Goal: Transaction & Acquisition: Purchase product/service

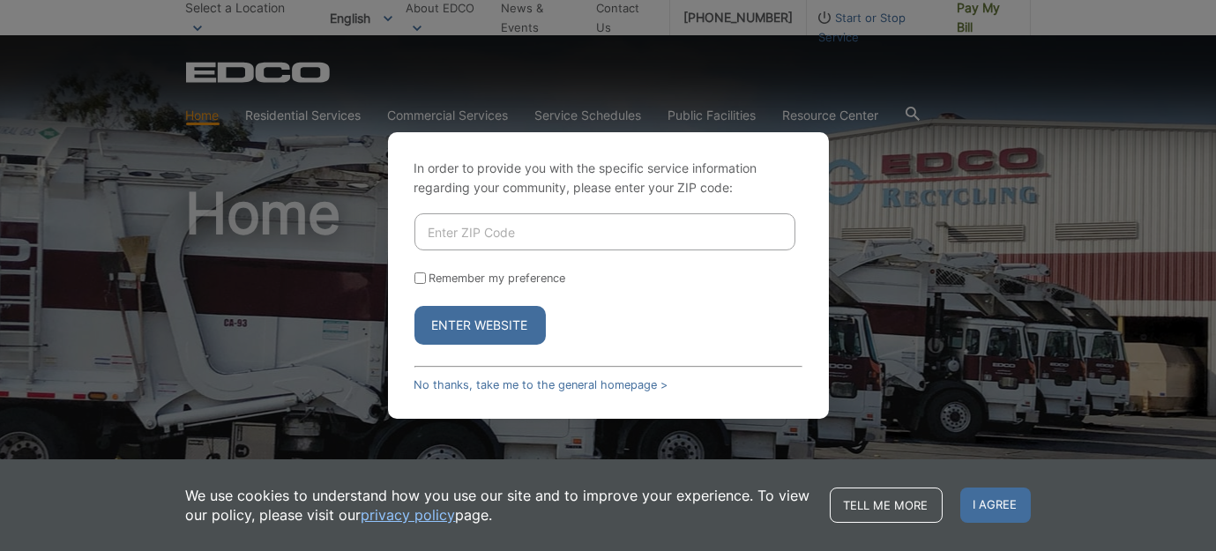
click at [458, 233] on input "Enter ZIP Code" at bounding box center [604, 231] width 381 height 37
type input "92025"
drag, startPoint x: 411, startPoint y: 279, endPoint x: 456, endPoint y: 322, distance: 62.3
click at [456, 322] on div "In order to provide you with the specific service information regarding your co…" at bounding box center [608, 275] width 441 height 286
click at [637, 286] on form "92025 Remember my preference Enter Website" at bounding box center [608, 278] width 388 height 131
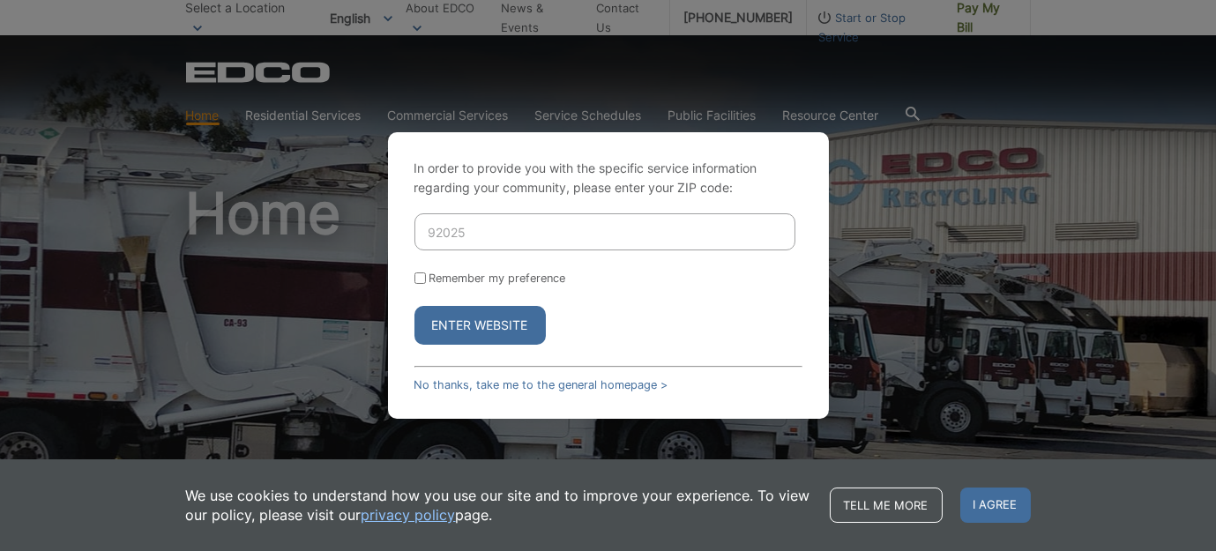
click at [517, 318] on button "Enter Website" at bounding box center [479, 325] width 131 height 39
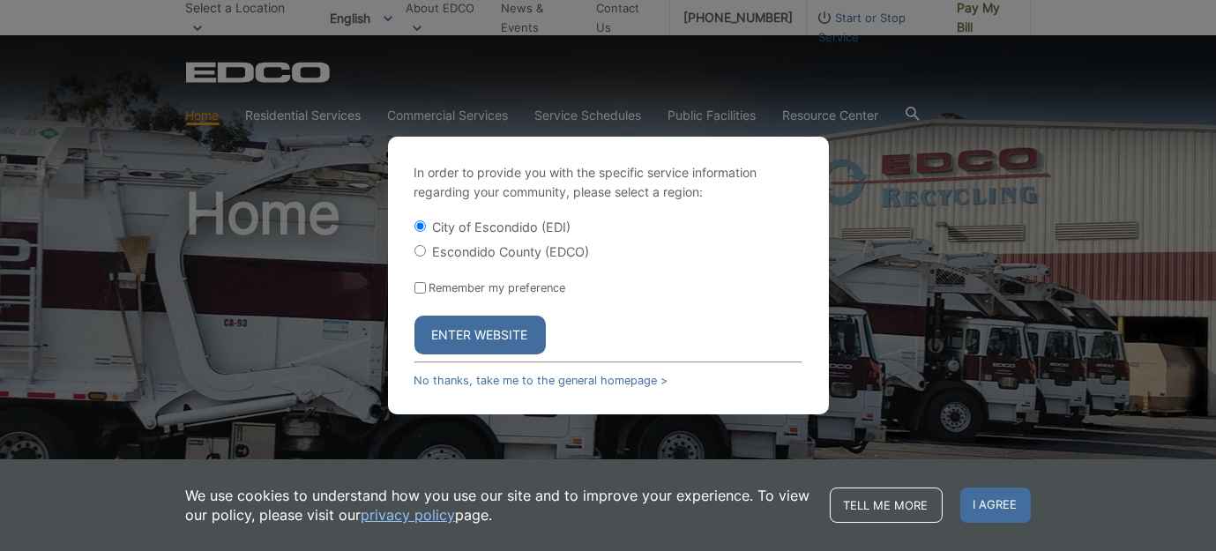
click at [418, 251] on input "Escondido County (EDCO)" at bounding box center [419, 250] width 11 height 11
radio input "true"
click at [416, 285] on input "Remember my preference" at bounding box center [419, 287] width 11 height 11
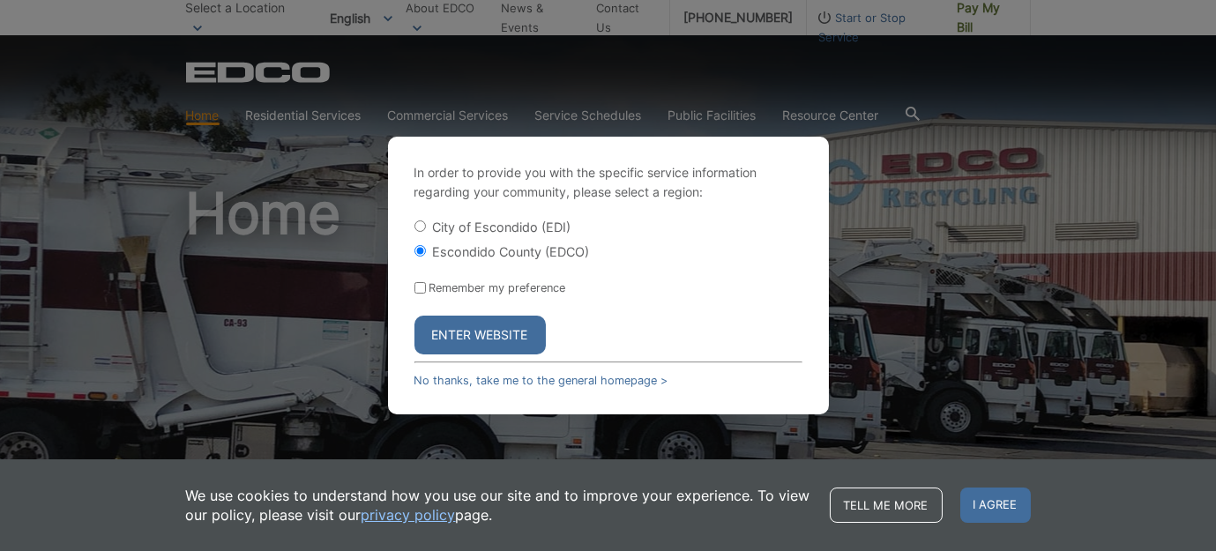
checkbox input "true"
click at [455, 339] on button "Enter Website" at bounding box center [479, 335] width 131 height 39
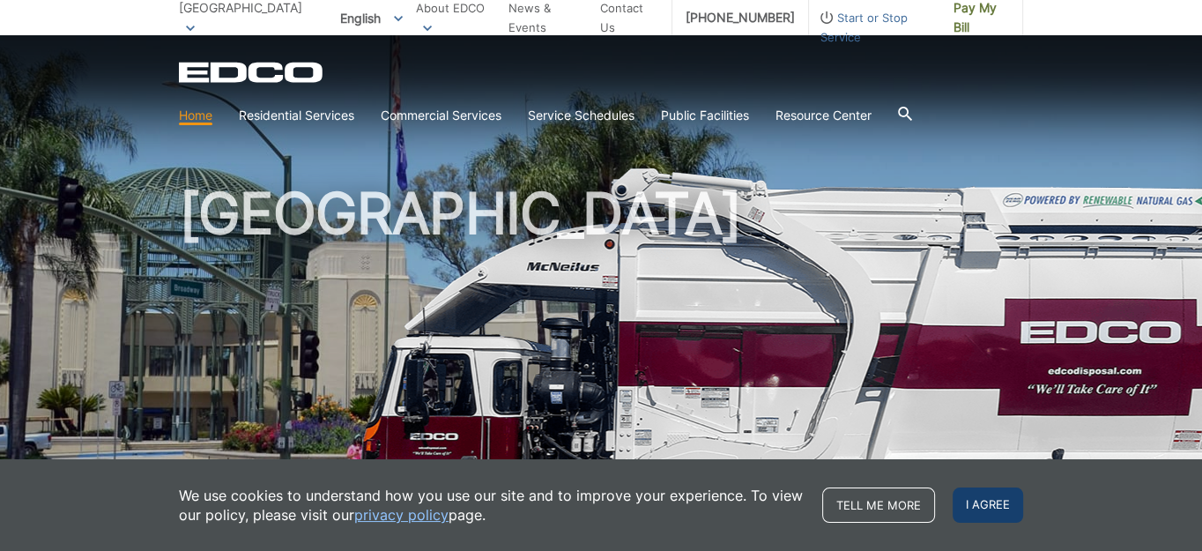
click at [990, 522] on span "I agree" at bounding box center [988, 504] width 71 height 35
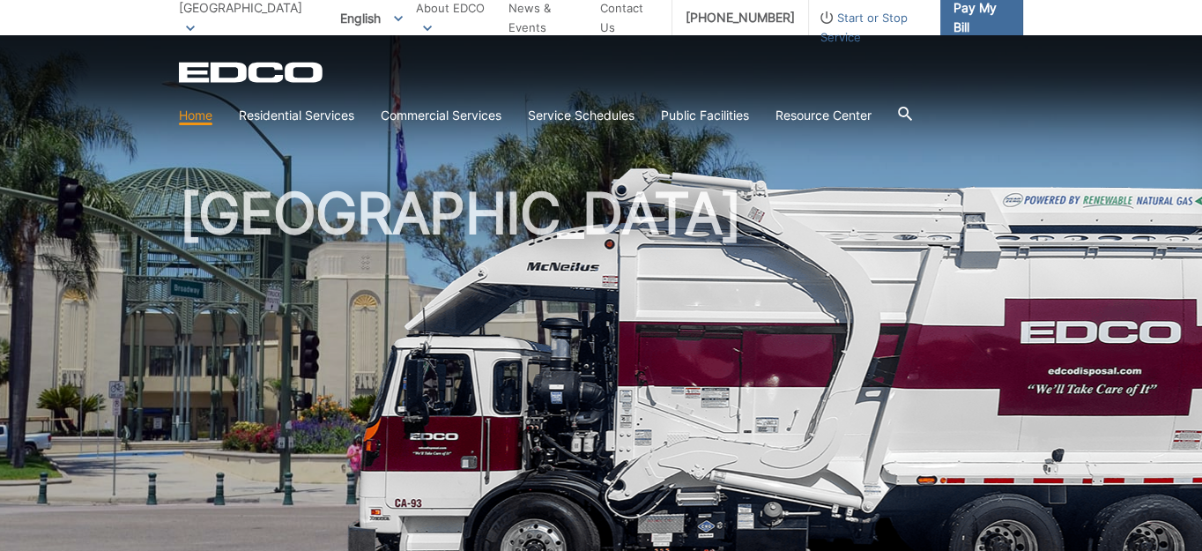
click at [954, 13] on span "Pay My Bill" at bounding box center [982, 17] width 56 height 39
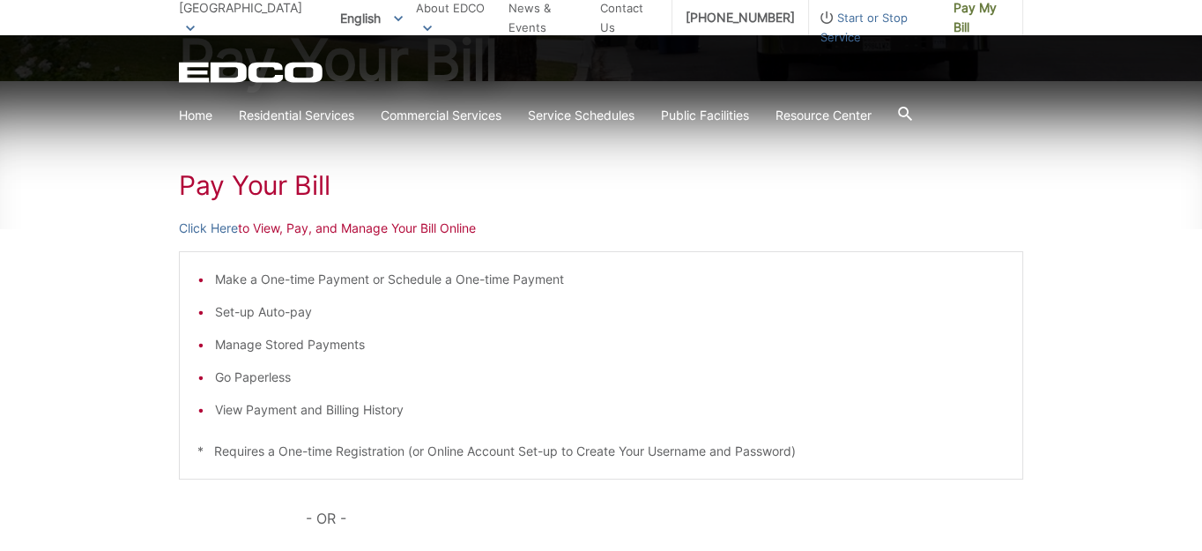
scroll to position [228, 0]
click at [1083, 513] on div "Pay Your [PERSON_NAME] Here to View, Pay, and Manage Your Bill Online Make a On…" at bounding box center [601, 435] width 1202 height 711
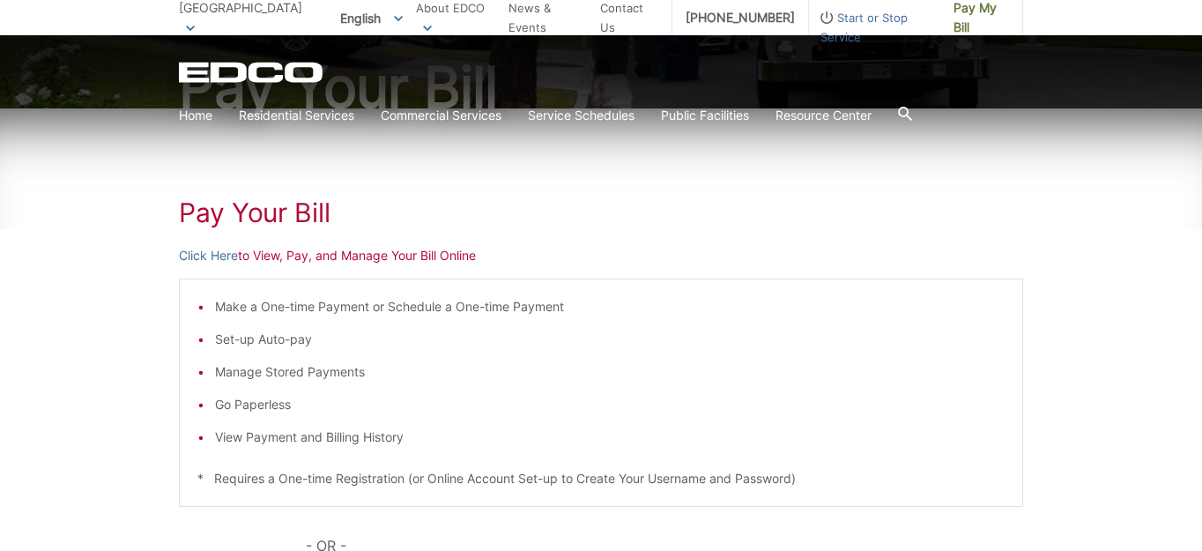
scroll to position [183, 0]
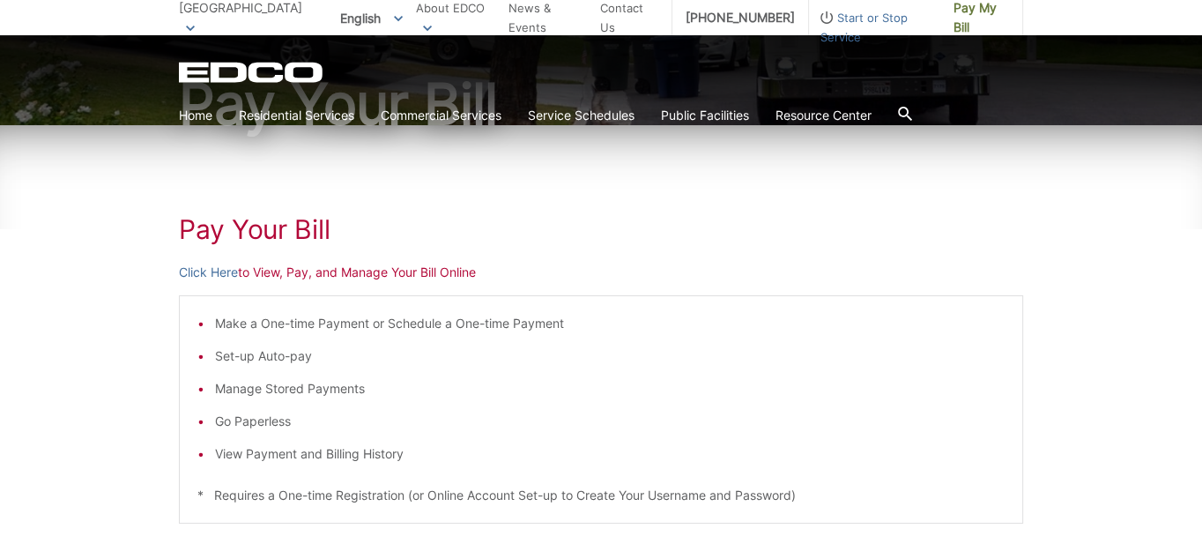
click at [304, 272] on p "Click Here to View, Pay, and Manage Your Bill Online" at bounding box center [601, 272] width 845 height 19
click at [271, 275] on p "Click Here to View, Pay, and Manage Your Bill Online" at bounding box center [601, 272] width 845 height 19
click at [897, 462] on li "View Payment and Billing History" at bounding box center [610, 453] width 790 height 19
click at [226, 271] on link "Click Here" at bounding box center [208, 272] width 59 height 19
